Goal: Task Accomplishment & Management: Manage account settings

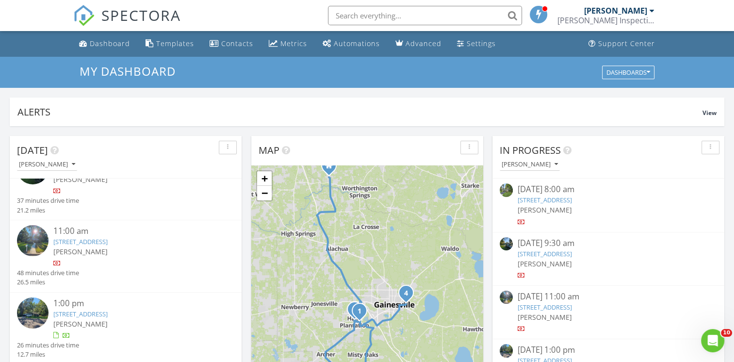
click at [104, 241] on link "[STREET_ADDRESS]" at bounding box center [80, 241] width 54 height 9
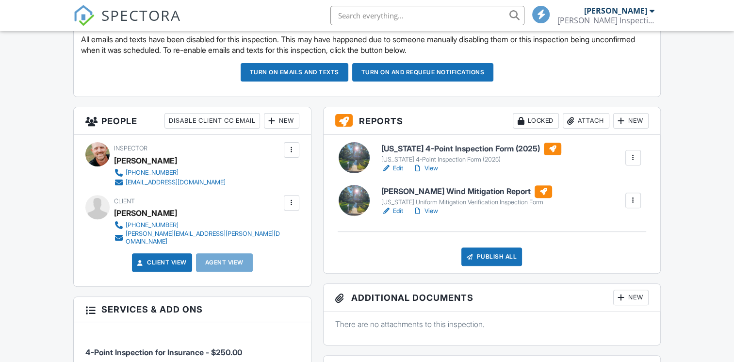
click at [399, 165] on link "Edit" at bounding box center [392, 168] width 22 height 10
